Goal: Task Accomplishment & Management: Manage account settings

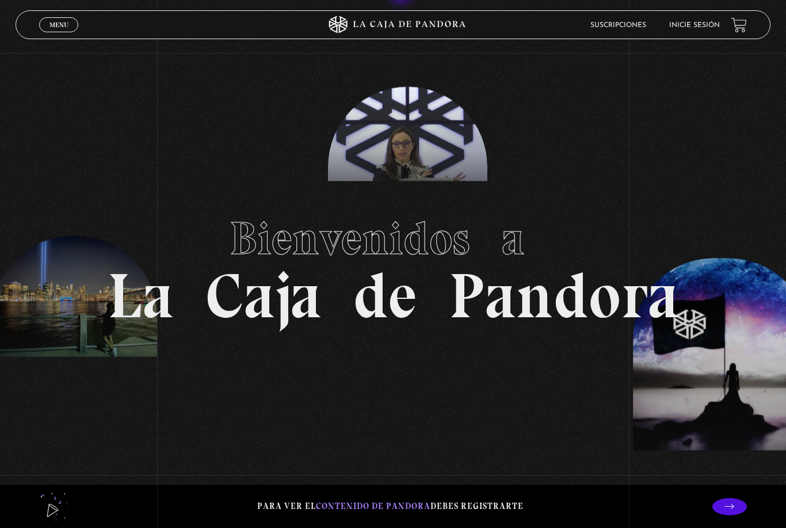
click at [708, 26] on link "Inicie sesión" at bounding box center [694, 25] width 51 height 7
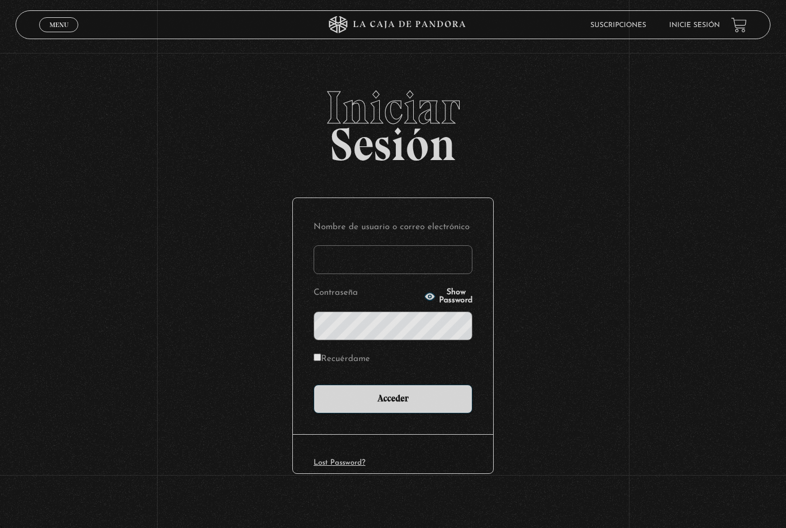
type input "kareza91@gmail.com"
click at [393, 403] on input "Acceder" at bounding box center [393, 398] width 159 height 29
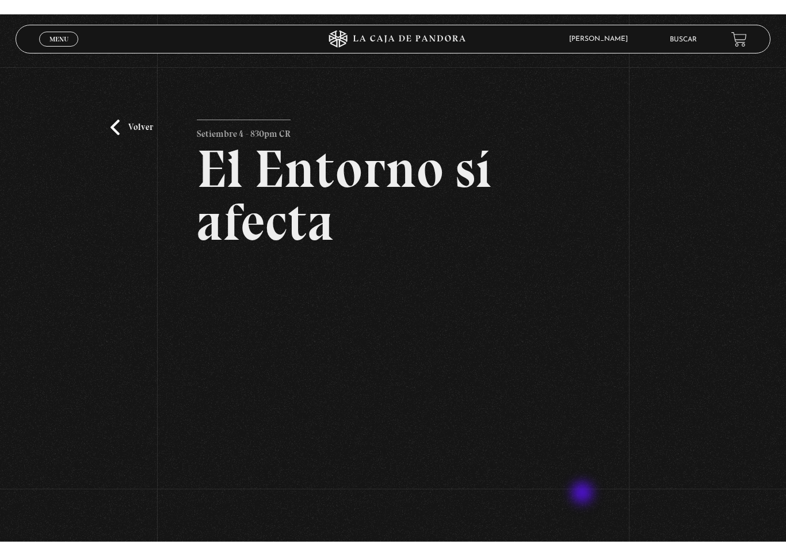
scroll to position [14, 0]
